Goal: Communication & Community: Answer question/provide support

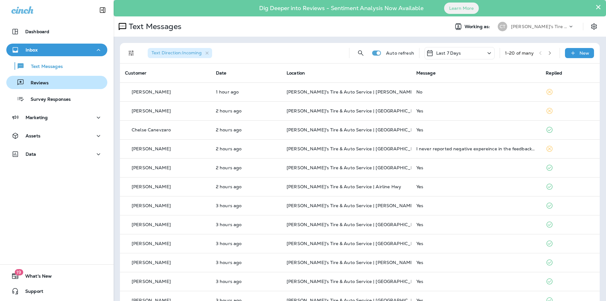
click at [38, 83] on p "Reviews" at bounding box center [36, 83] width 24 height 6
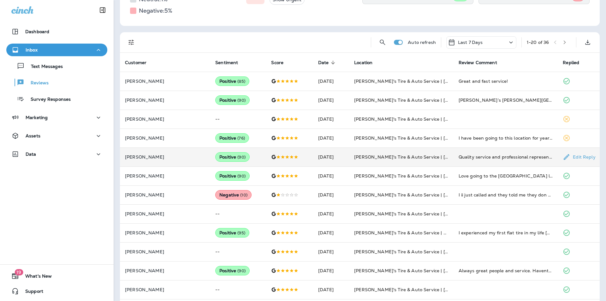
scroll to position [126, 0]
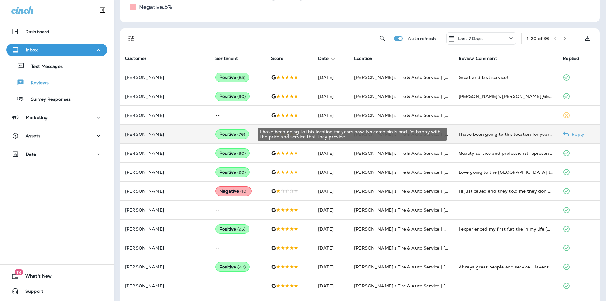
click at [479, 131] on div "I have been going to this location for years now. No complaints and I’m happy w…" at bounding box center [506, 134] width 94 height 6
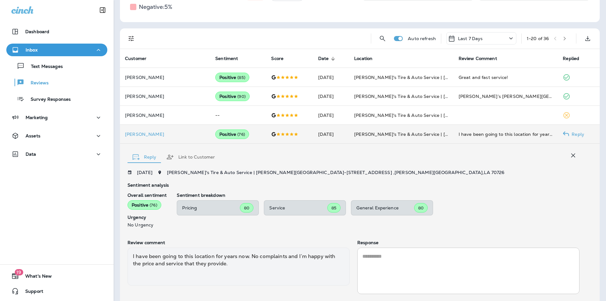
scroll to position [161, 0]
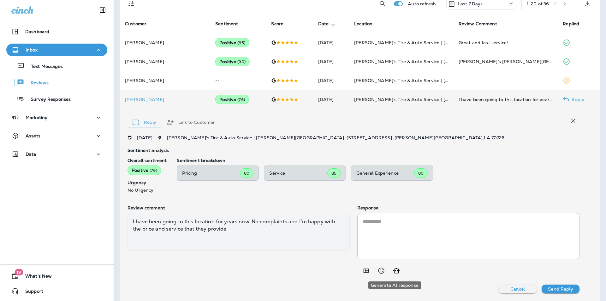
click at [396, 271] on icon "Generate AI response" at bounding box center [396, 270] width 6 height 5
type textarea "**********"
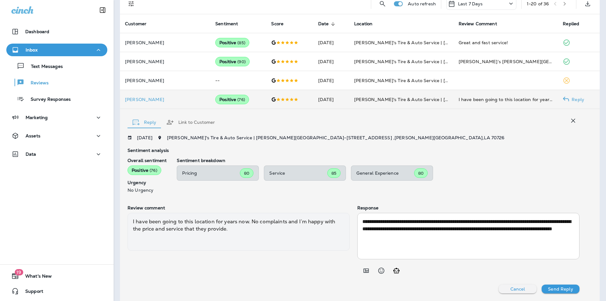
click at [560, 288] on p "Send Reply" at bounding box center [560, 288] width 25 height 5
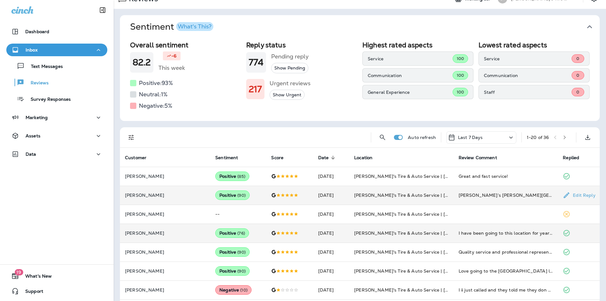
scroll to position [66, 0]
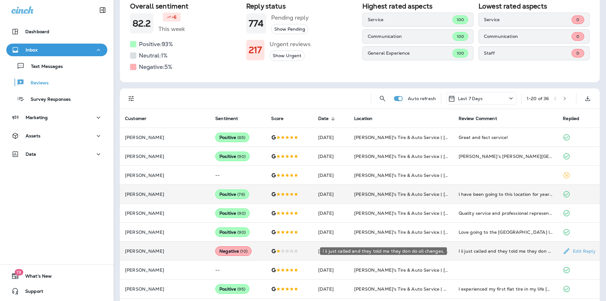
click at [488, 249] on div "I ii just called and they told me they don do oil changes," at bounding box center [506, 251] width 94 height 6
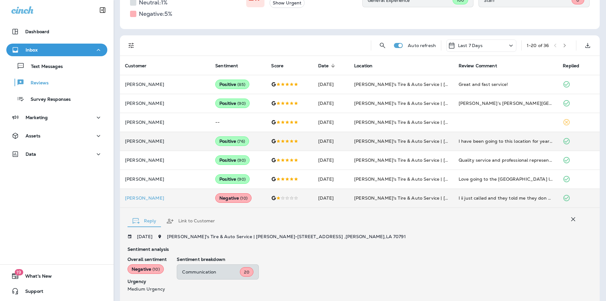
scroll to position [123, 0]
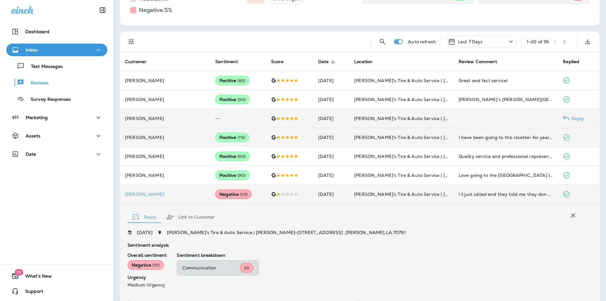
click at [487, 117] on td at bounding box center [505, 118] width 104 height 19
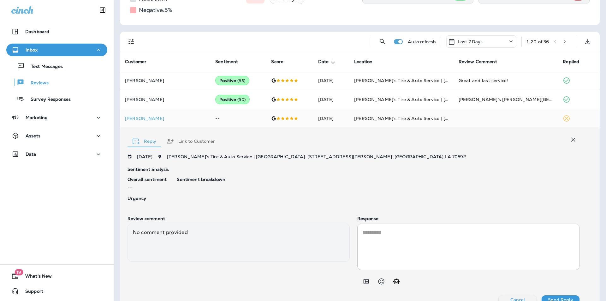
scroll to position [134, 0]
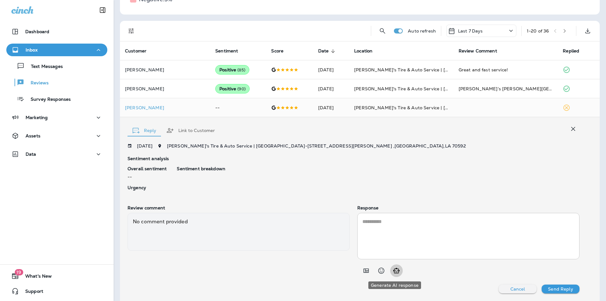
click at [393, 271] on icon "Generate AI response" at bounding box center [397, 271] width 8 height 8
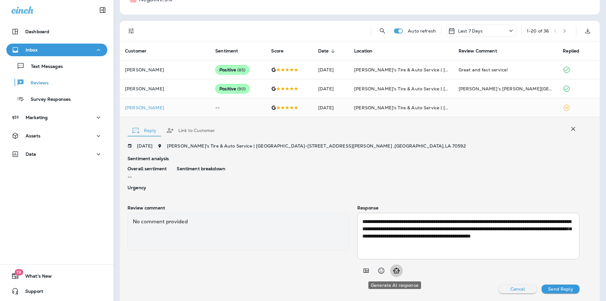
click at [395, 272] on icon "Generate AI response" at bounding box center [396, 270] width 6 height 5
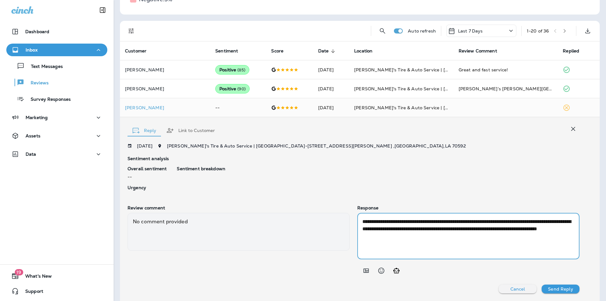
drag, startPoint x: 448, startPoint y: 222, endPoint x: 429, endPoint y: 225, distance: 19.1
click at [429, 225] on textarea "**********" at bounding box center [467, 236] width 210 height 36
type textarea "**********"
click at [559, 287] on p "Send Reply" at bounding box center [560, 288] width 25 height 5
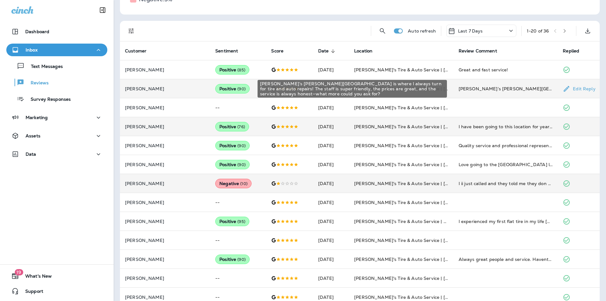
click at [505, 86] on div "[PERSON_NAME]’s [PERSON_NAME][GEOGRAPHIC_DATA] is where I always turn for tire …" at bounding box center [506, 89] width 94 height 6
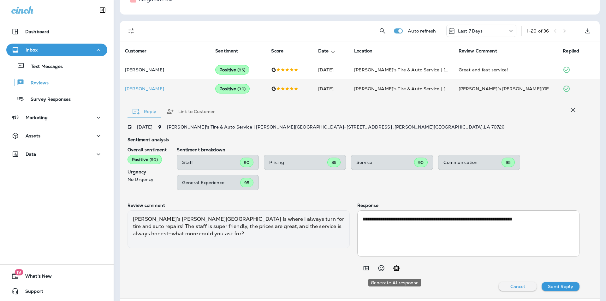
click at [396, 266] on icon "Generate AI response" at bounding box center [396, 267] width 6 height 5
type textarea "**********"
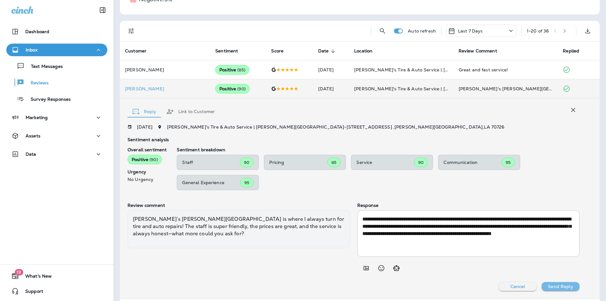
click at [554, 285] on p "Send Reply" at bounding box center [560, 286] width 25 height 5
click at [561, 286] on p "Send Reply" at bounding box center [560, 286] width 25 height 5
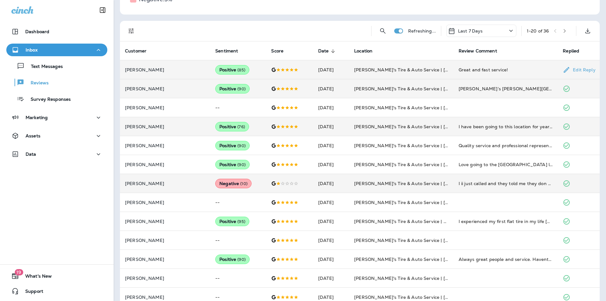
click at [522, 68] on div "Great and fast service!" at bounding box center [506, 70] width 94 height 6
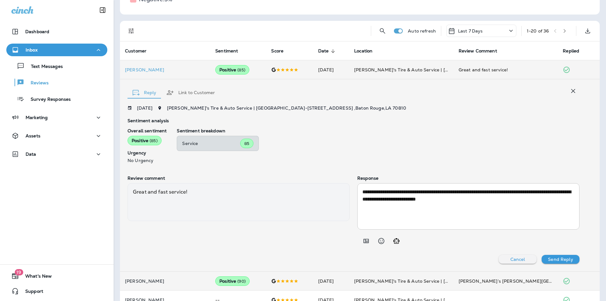
click at [569, 90] on icon "button" at bounding box center [573, 91] width 8 height 8
